Goal: Task Accomplishment & Management: Manage account settings

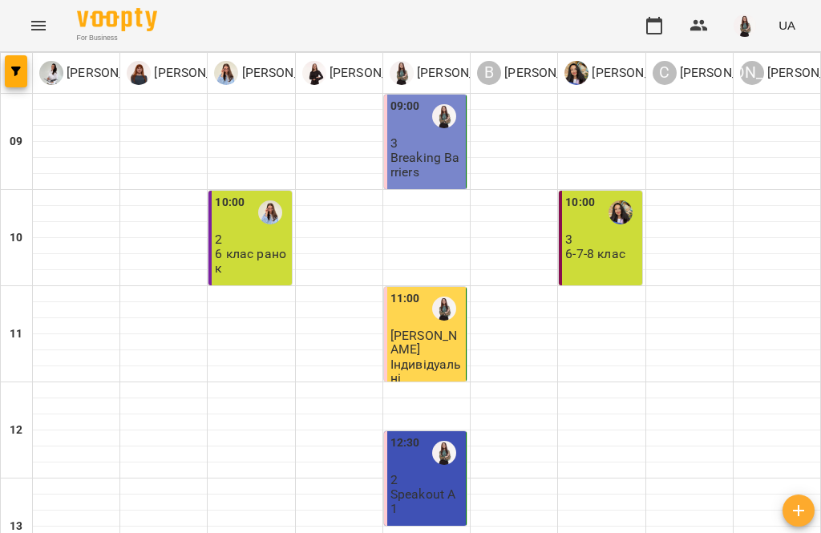
scroll to position [719, 0]
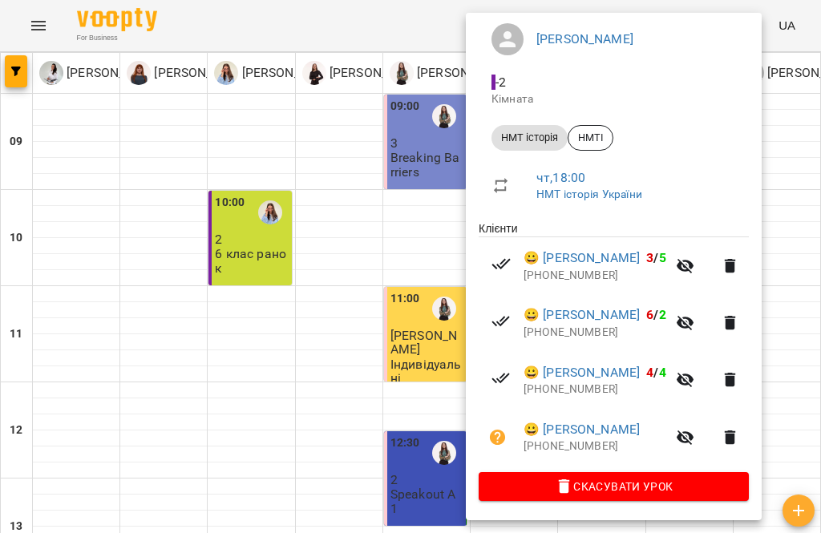
scroll to position [168, 0]
click at [695, 438] on icon "button" at bounding box center [685, 437] width 19 height 19
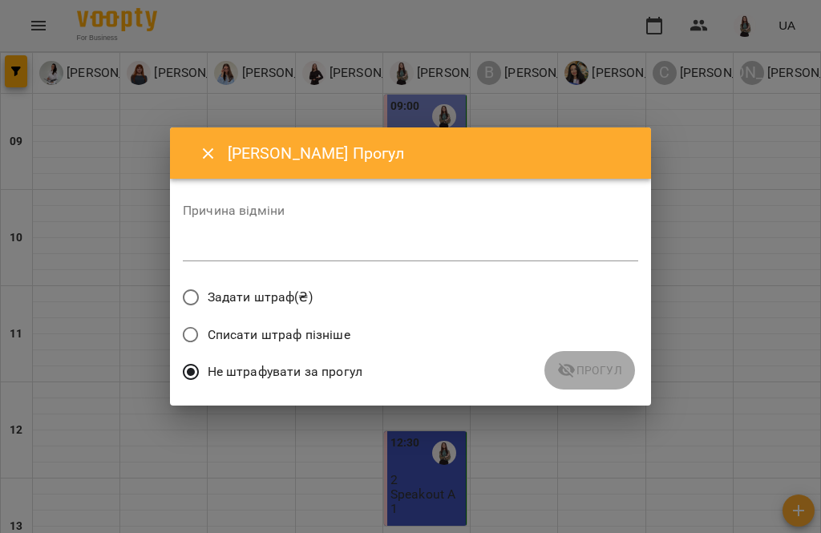
click at [339, 246] on textarea at bounding box center [410, 248] width 455 height 14
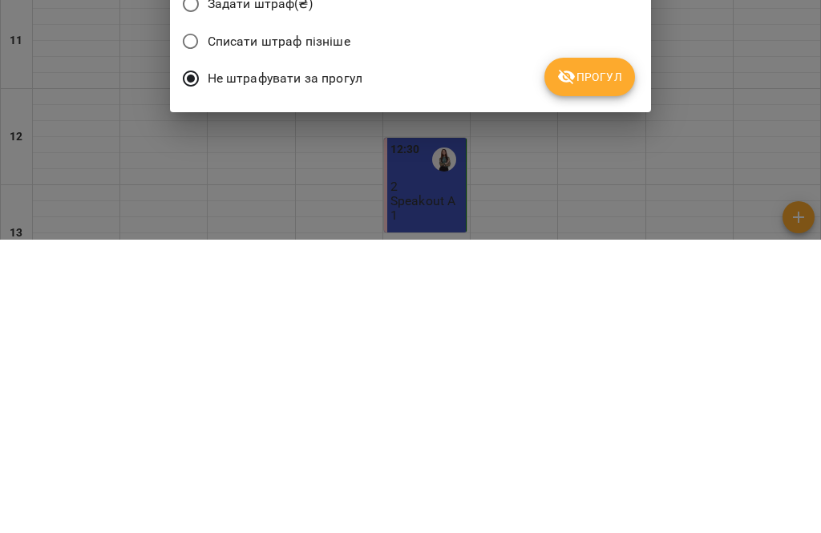
type textarea "*"
click at [611, 351] on button "Прогул" at bounding box center [589, 370] width 91 height 38
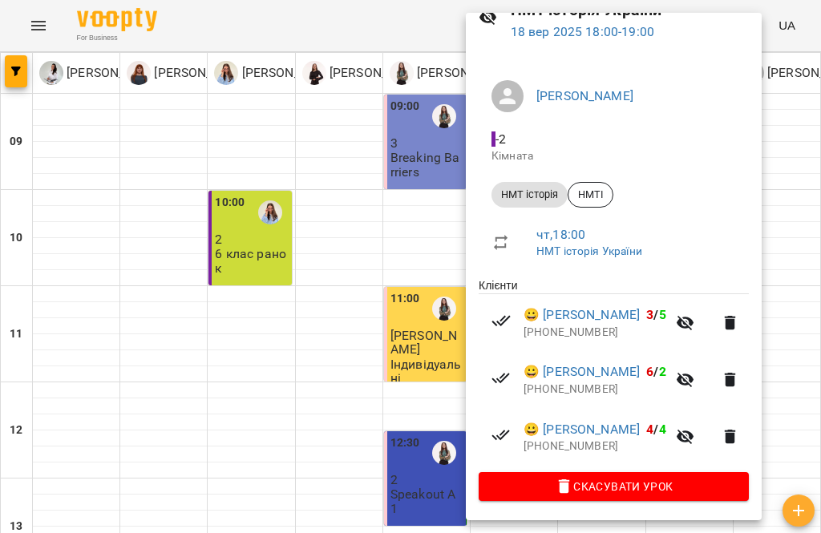
scroll to position [112, 0]
click at [694, 430] on icon "button" at bounding box center [686, 437] width 18 height 15
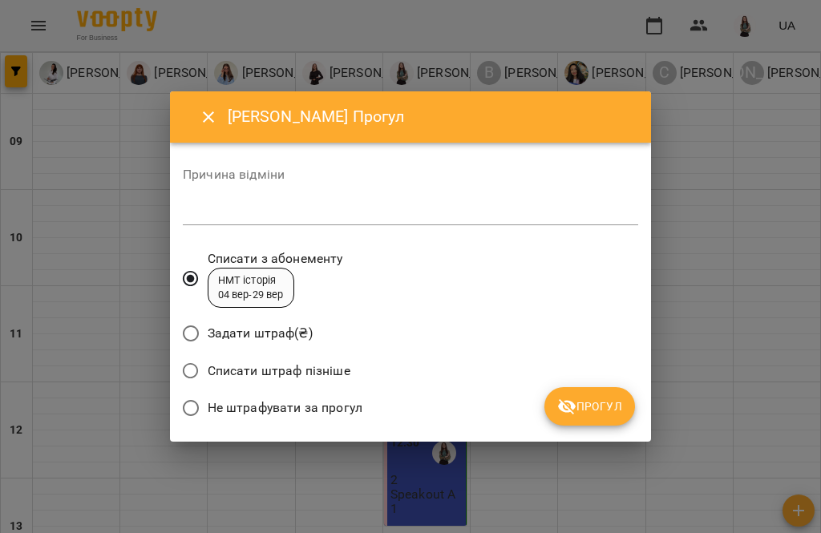
click at [406, 206] on textarea at bounding box center [410, 212] width 455 height 14
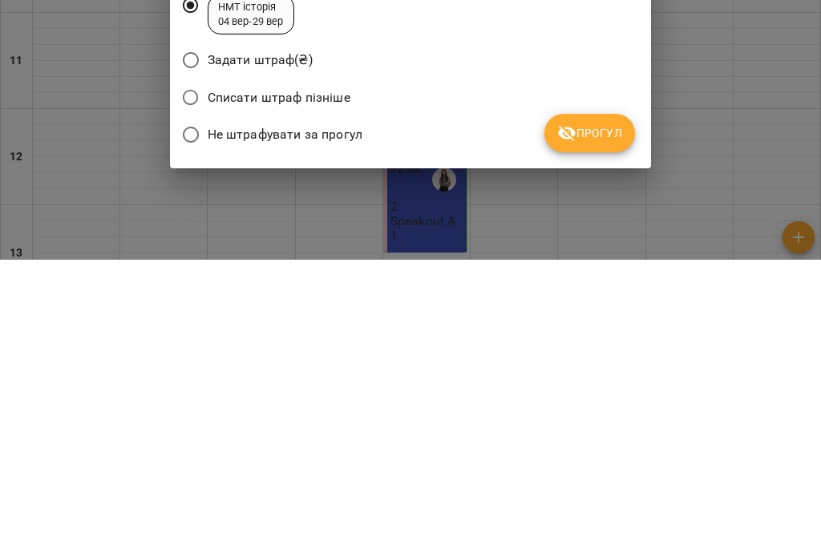
type textarea "*"
click at [598, 397] on span "Прогул" at bounding box center [589, 406] width 65 height 19
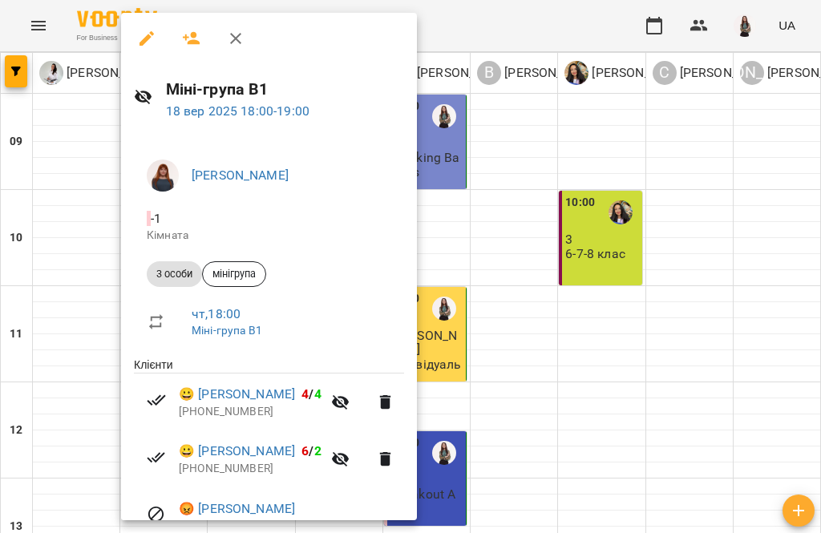
click at [677, 378] on div at bounding box center [410, 266] width 821 height 533
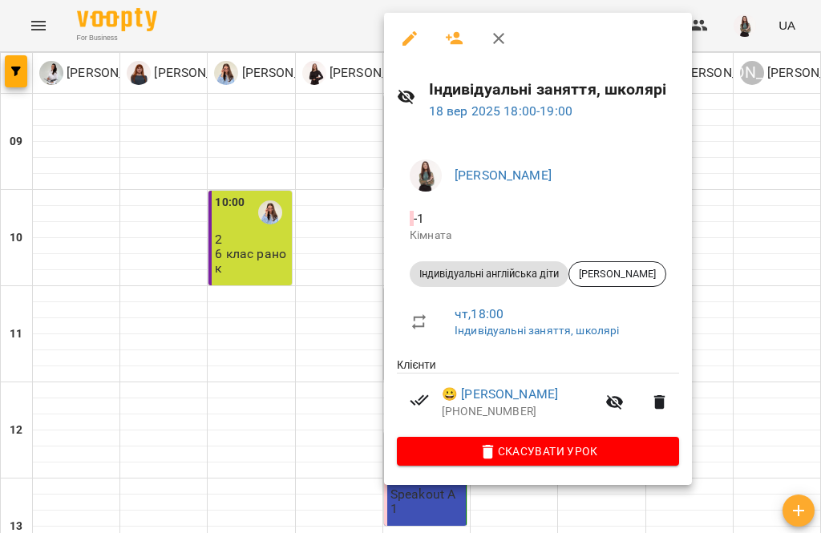
click at [272, 402] on div at bounding box center [410, 266] width 821 height 533
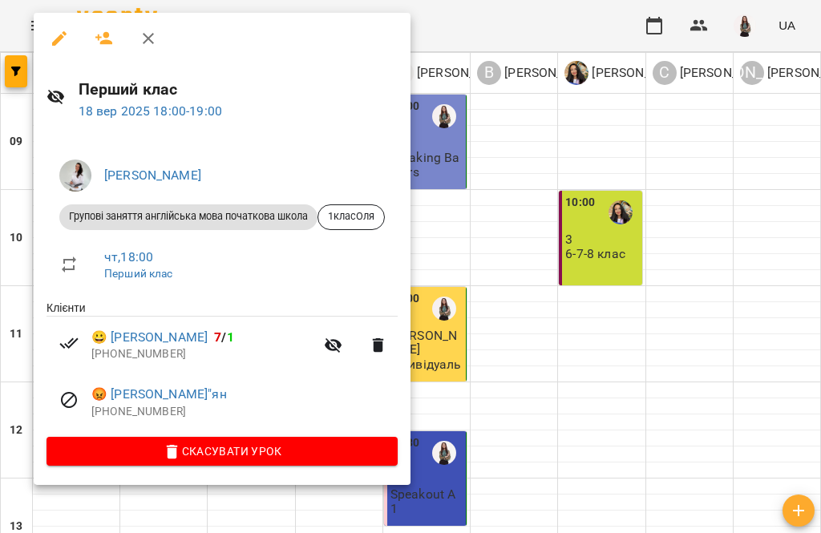
click at [330, 340] on icon "button" at bounding box center [333, 345] width 19 height 19
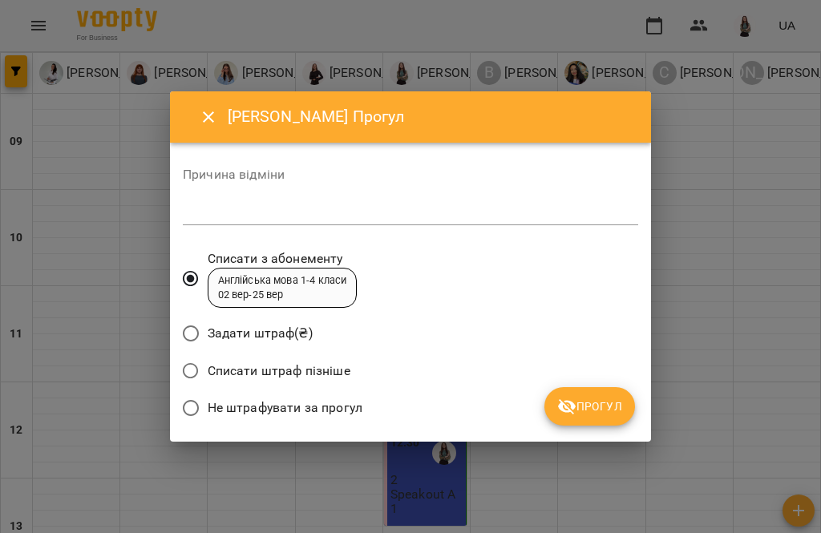
click at [393, 213] on textarea at bounding box center [410, 212] width 455 height 14
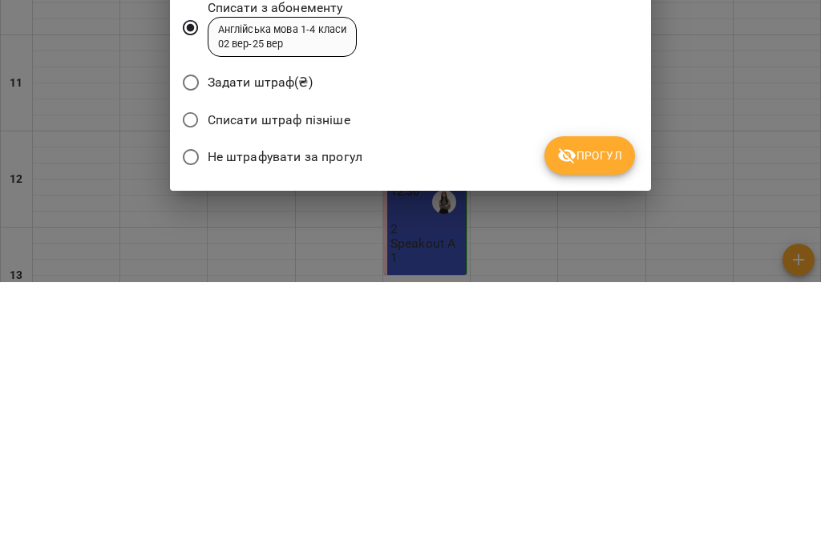
type textarea "*"
click at [600, 387] on button "Прогул" at bounding box center [589, 406] width 91 height 38
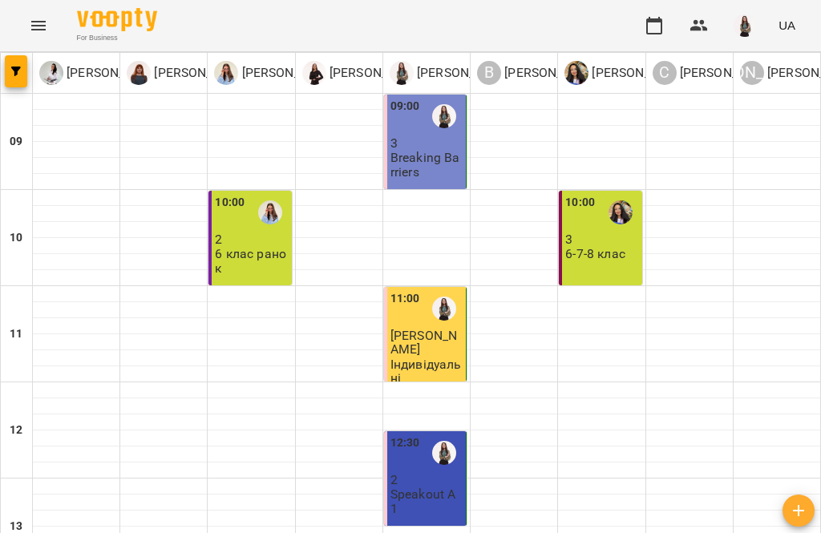
scroll to position [659, 0]
